Goal: Task Accomplishment & Management: Manage account settings

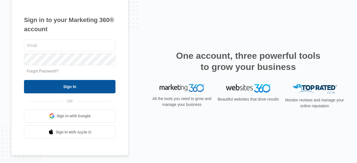
type input "[EMAIL_ADDRESS][DOMAIN_NAME]"
click at [88, 87] on input "Sign In" at bounding box center [69, 86] width 91 height 13
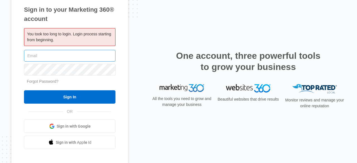
type input "[EMAIL_ADDRESS][DOMAIN_NAME]"
click at [76, 58] on input "[EMAIL_ADDRESS][DOMAIN_NAME]" at bounding box center [69, 56] width 91 height 12
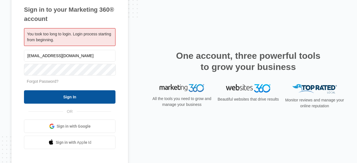
click at [86, 94] on input "Sign In" at bounding box center [69, 96] width 91 height 13
